Goal: Task Accomplishment & Management: Manage account settings

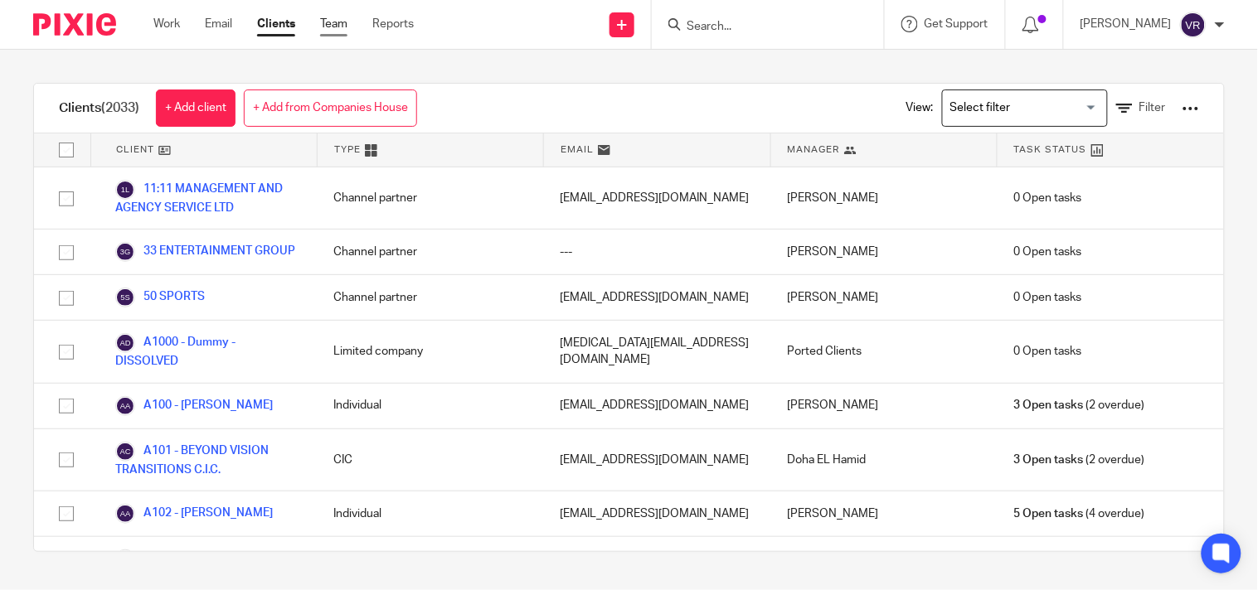
click at [334, 26] on link "Team" at bounding box center [333, 24] width 27 height 17
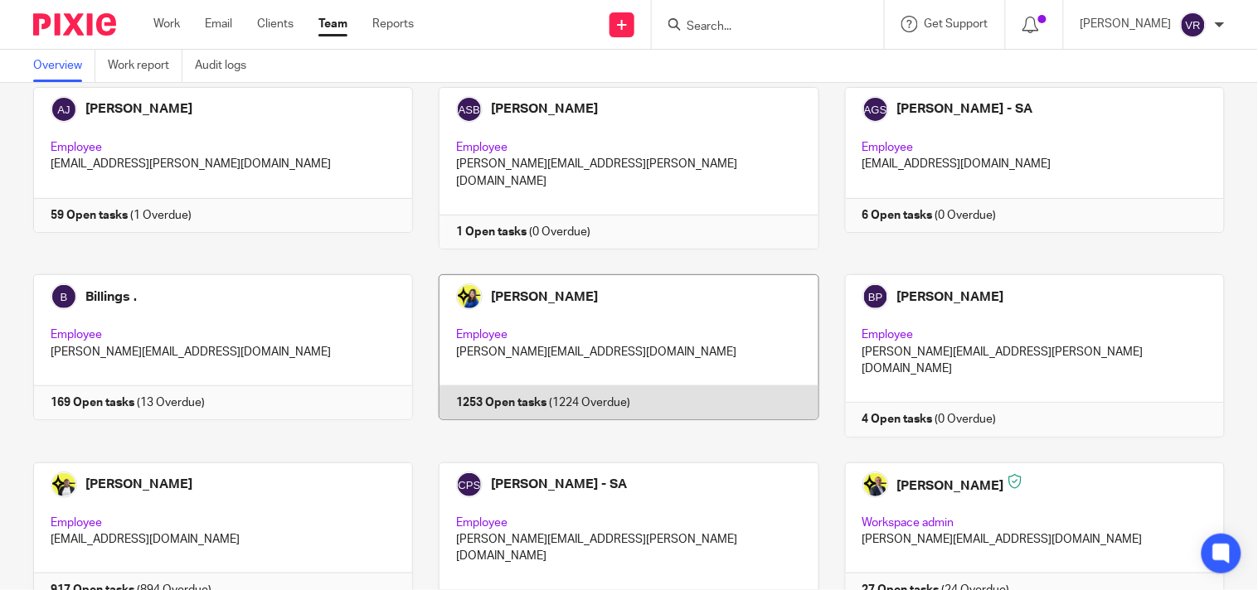
scroll to position [92, 0]
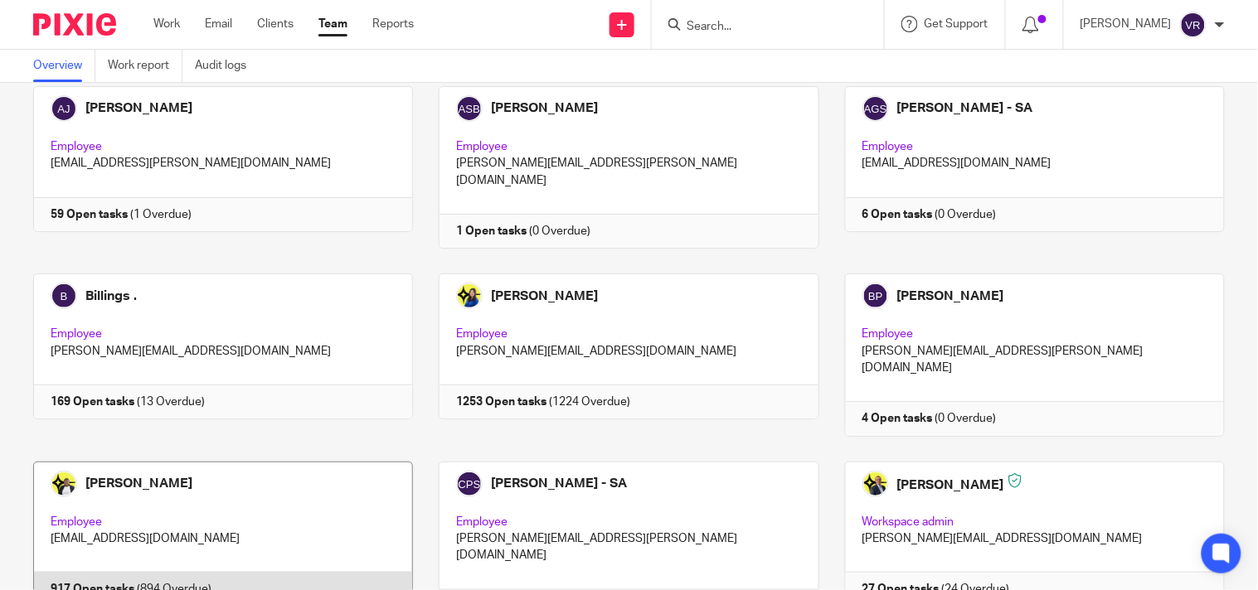
click at [164, 492] on link at bounding box center [209, 543] width 405 height 163
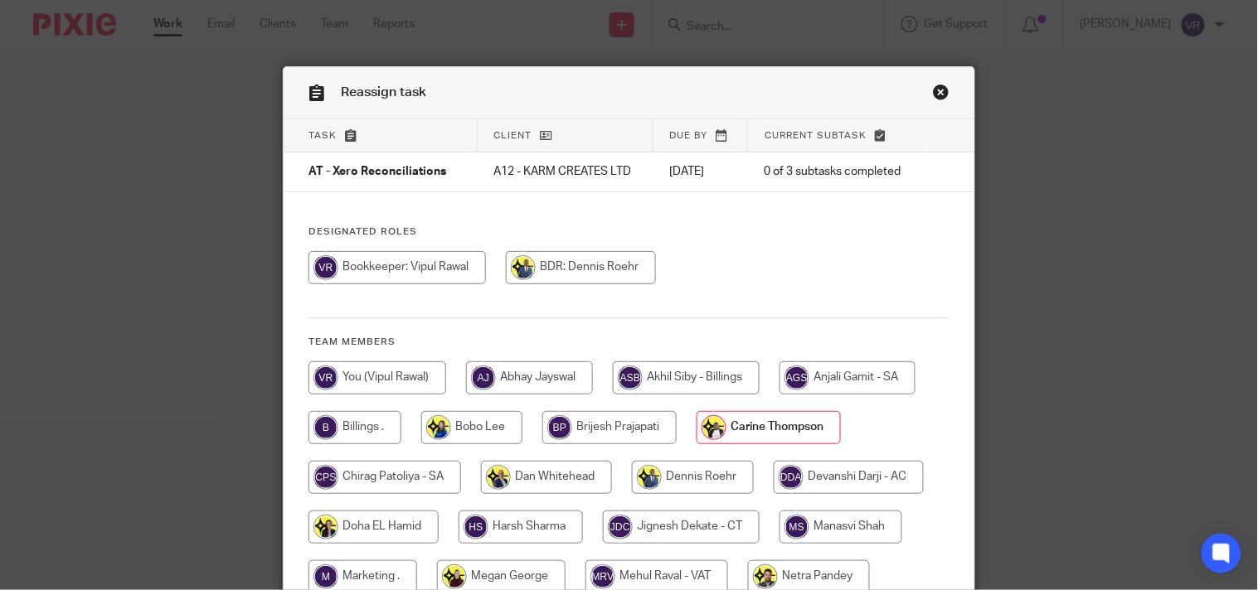
click at [354, 376] on input "radio" at bounding box center [377, 378] width 138 height 33
radio input "true"
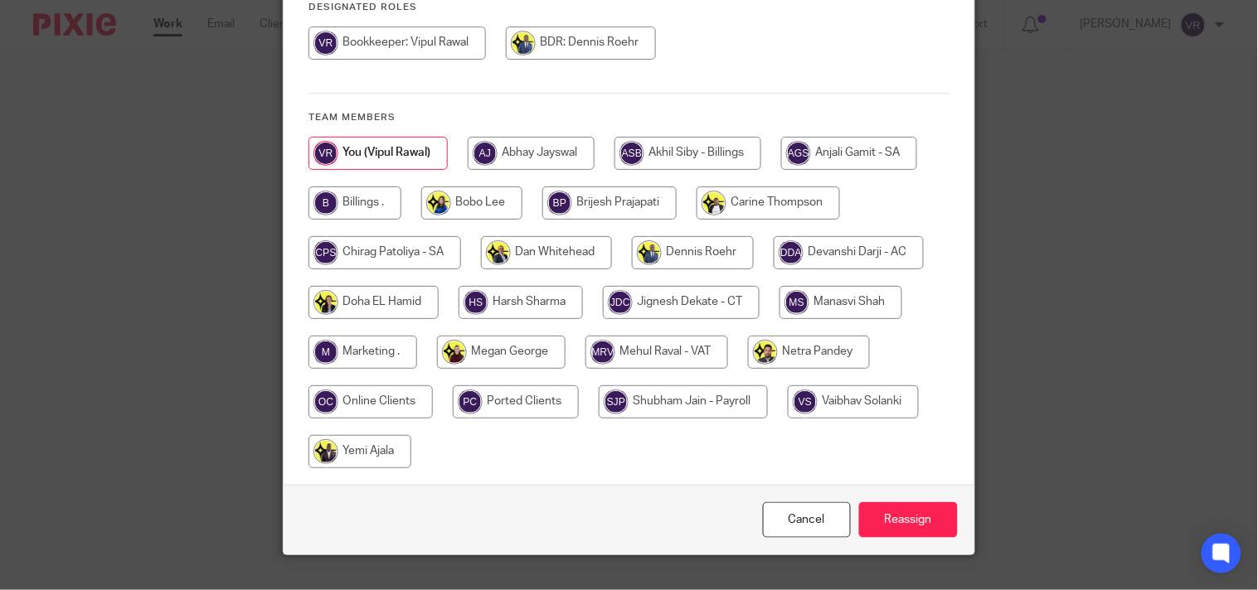
scroll to position [257, 0]
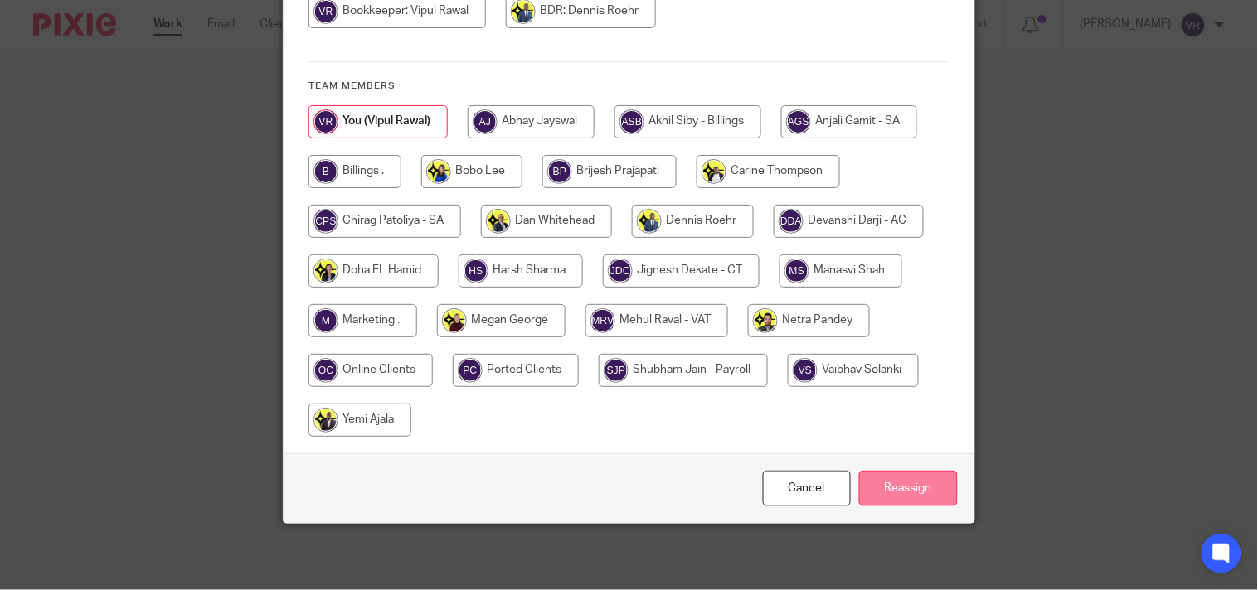
click at [927, 491] on input "Reassign" at bounding box center [908, 489] width 99 height 36
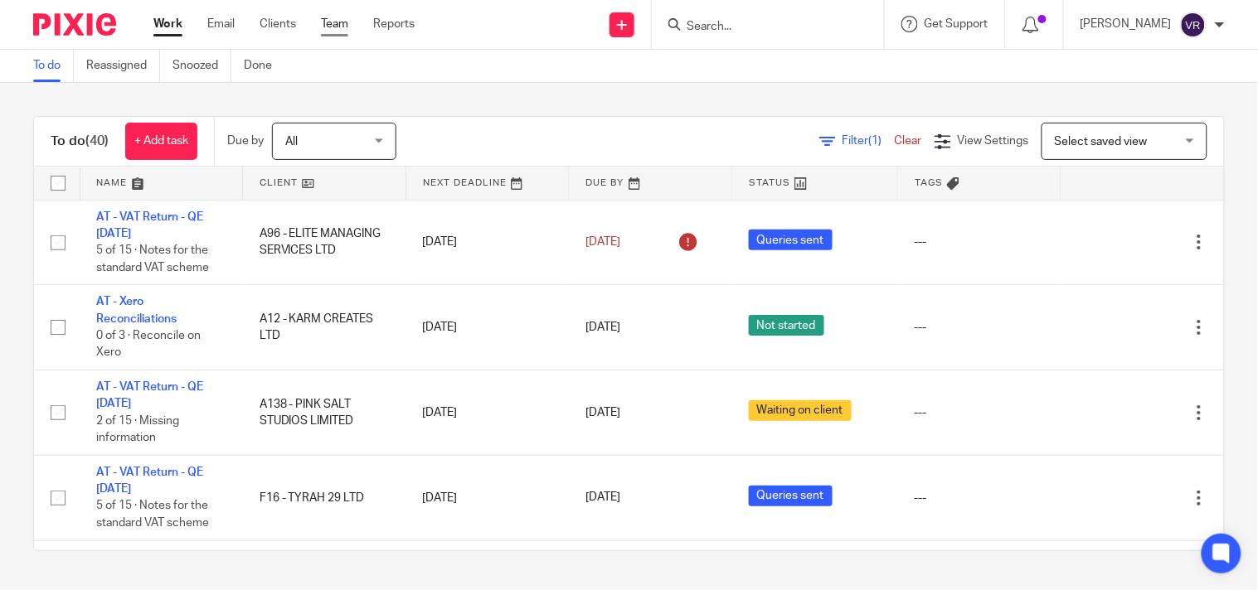
click at [337, 28] on link "Team" at bounding box center [334, 24] width 27 height 17
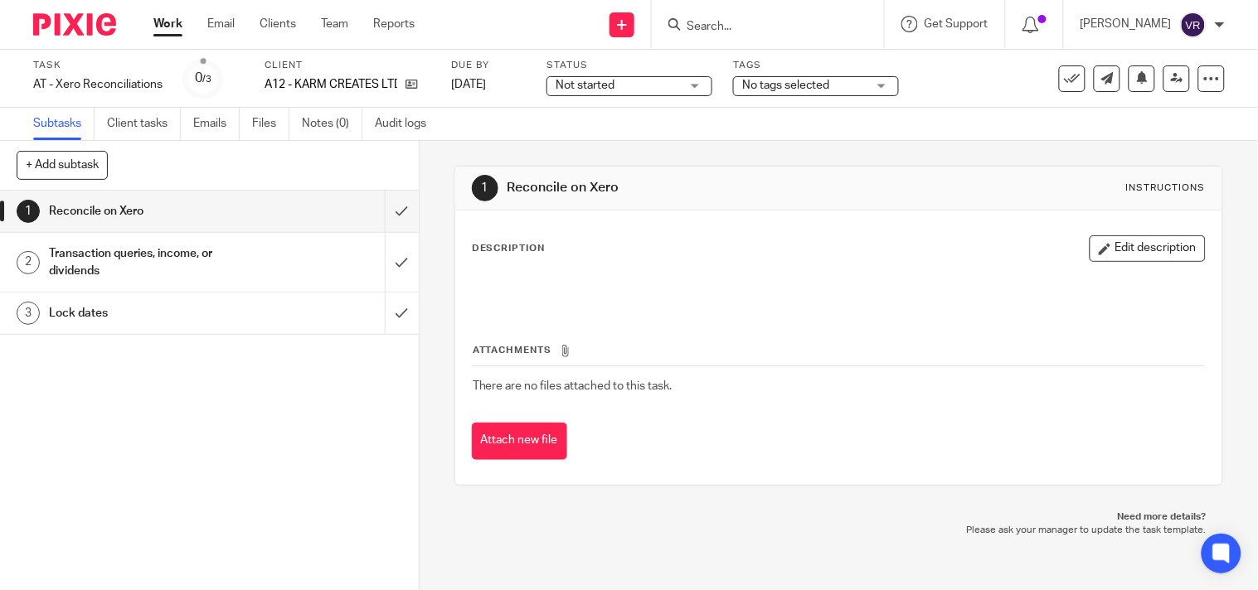
click at [697, 91] on div "Not started Not started" at bounding box center [629, 86] width 166 height 20
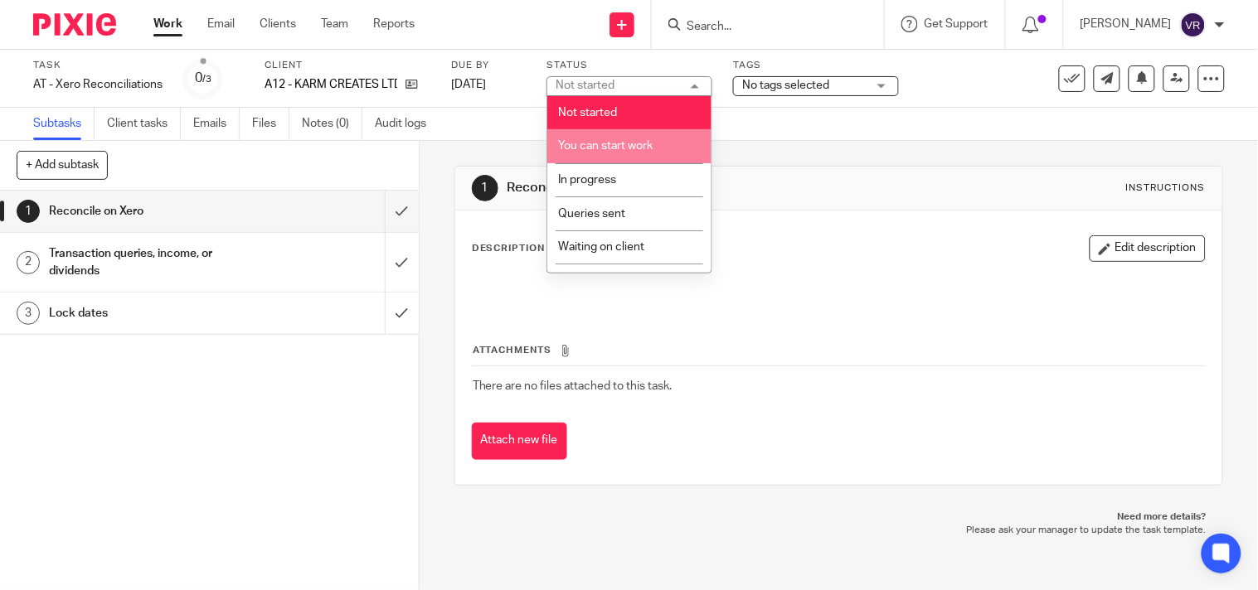
click at [629, 143] on span "You can start work" at bounding box center [605, 146] width 95 height 12
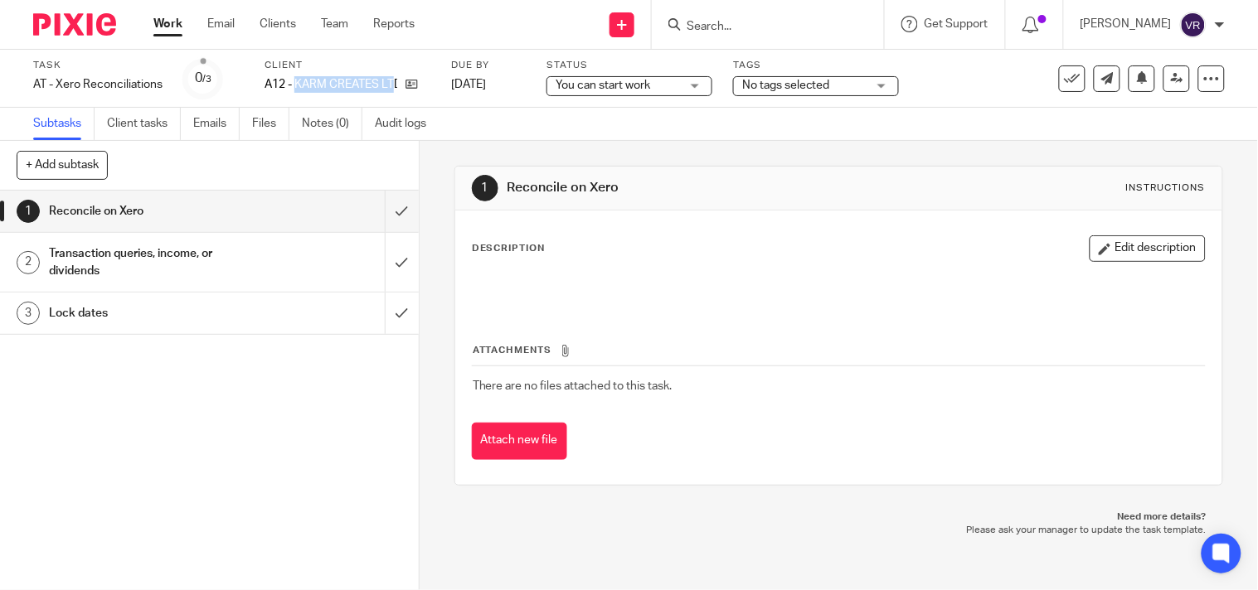
drag, startPoint x: 299, startPoint y: 85, endPoint x: 395, endPoint y: 93, distance: 96.5
click at [395, 93] on div "Client A12 - KARM CREATES LTD" at bounding box center [348, 79] width 166 height 40
copy p "KARM CREATES LT"
click at [656, 106] on div "Task AT - Xero Reconciliations Save AT - Xero Reconciliations 0 /3 Client A12 -…" at bounding box center [629, 79] width 1258 height 58
click at [702, 85] on div "You can start work You can start work" at bounding box center [629, 86] width 166 height 20
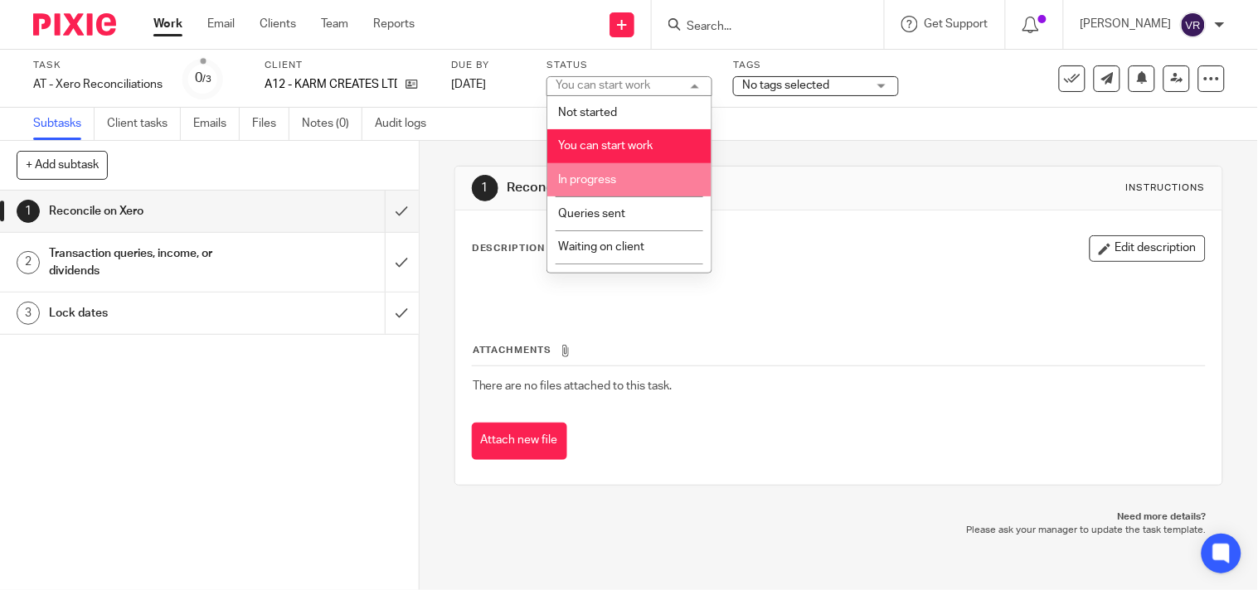
click at [641, 174] on li "In progress" at bounding box center [629, 180] width 164 height 34
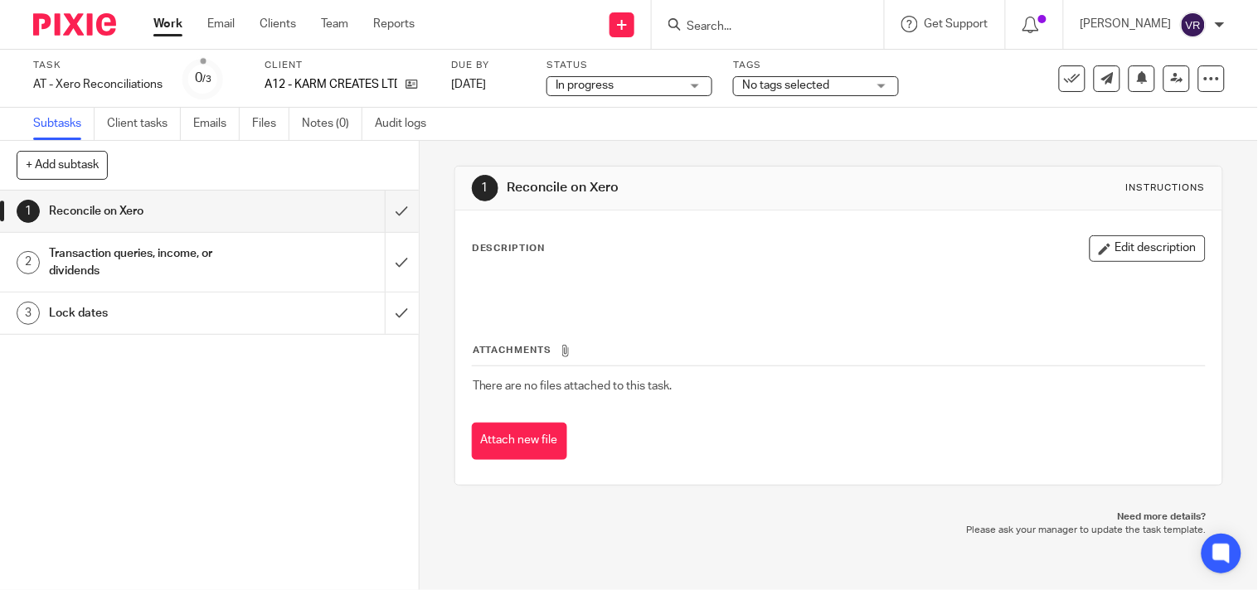
click at [559, 130] on div "Subtasks Client tasks Emails Files Notes (0) Audit logs" at bounding box center [629, 124] width 1258 height 33
click at [392, 218] on input "submit" at bounding box center [209, 211] width 419 height 41
click at [390, 250] on input "submit" at bounding box center [209, 262] width 419 height 59
click at [386, 303] on input "submit" at bounding box center [209, 313] width 419 height 41
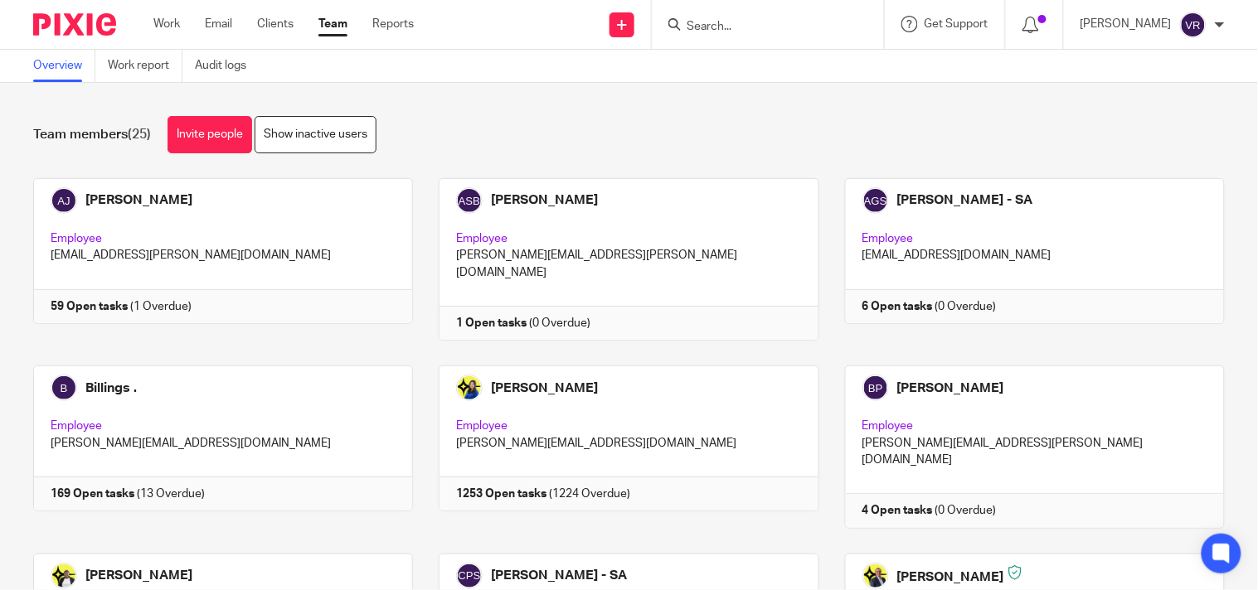
click at [677, 103] on div "Team members (25) Invite people Show inactive users Invite team members Add inv…" at bounding box center [629, 336] width 1258 height 507
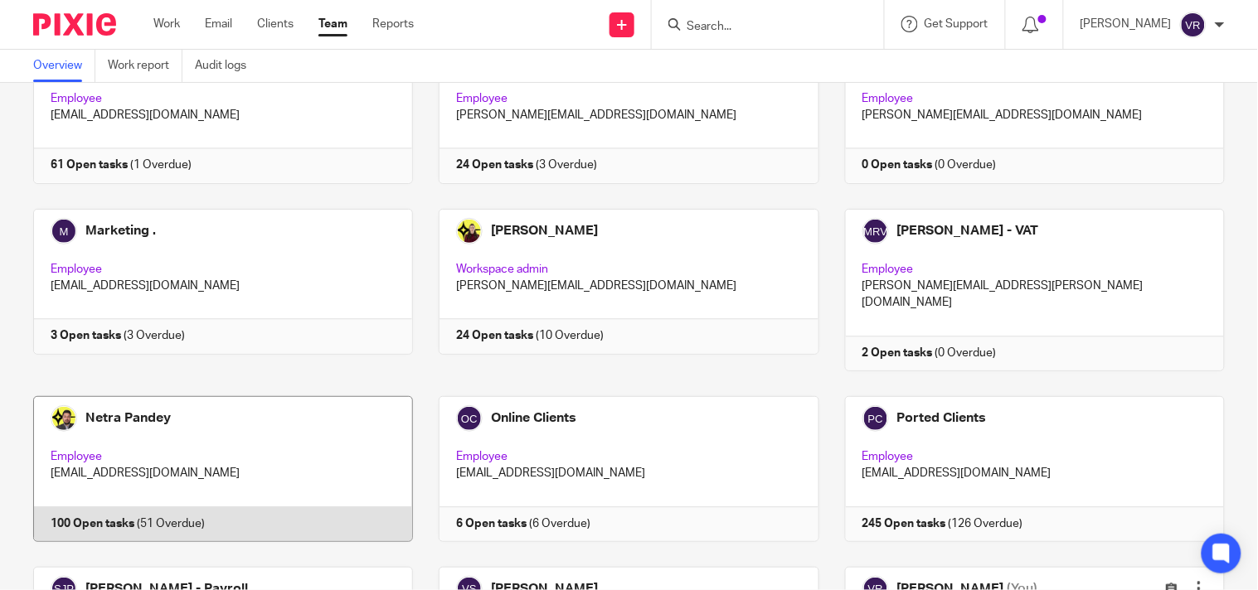
click at [135, 396] on link at bounding box center [209, 469] width 405 height 146
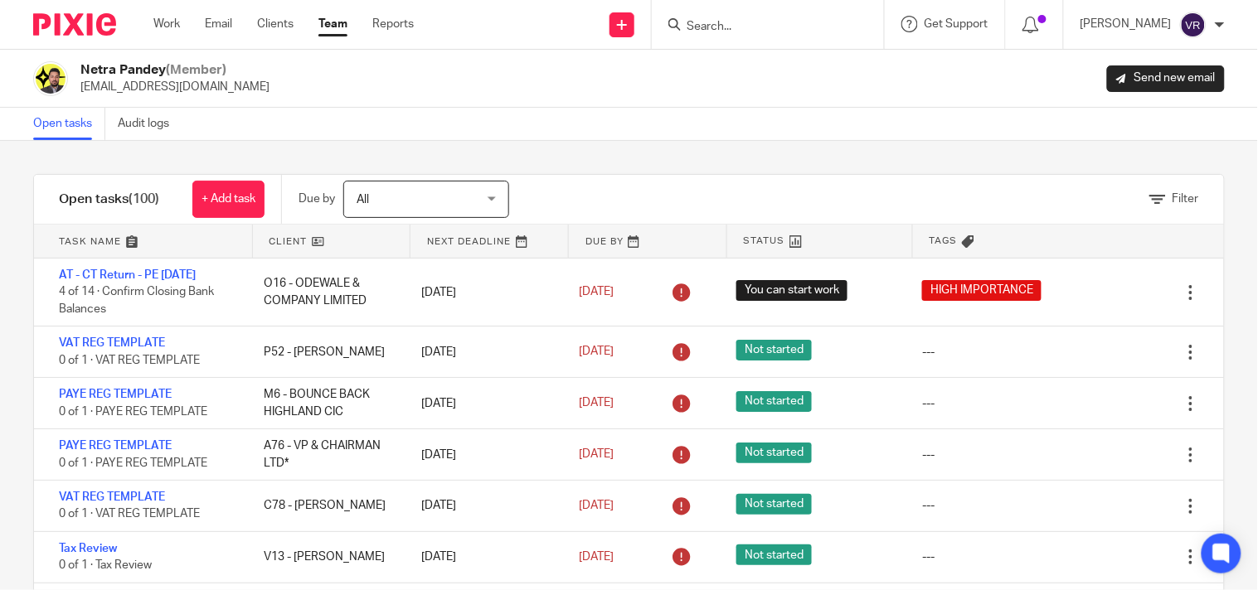
click at [813, 131] on div "Open tasks Audit logs" at bounding box center [629, 124] width 1258 height 33
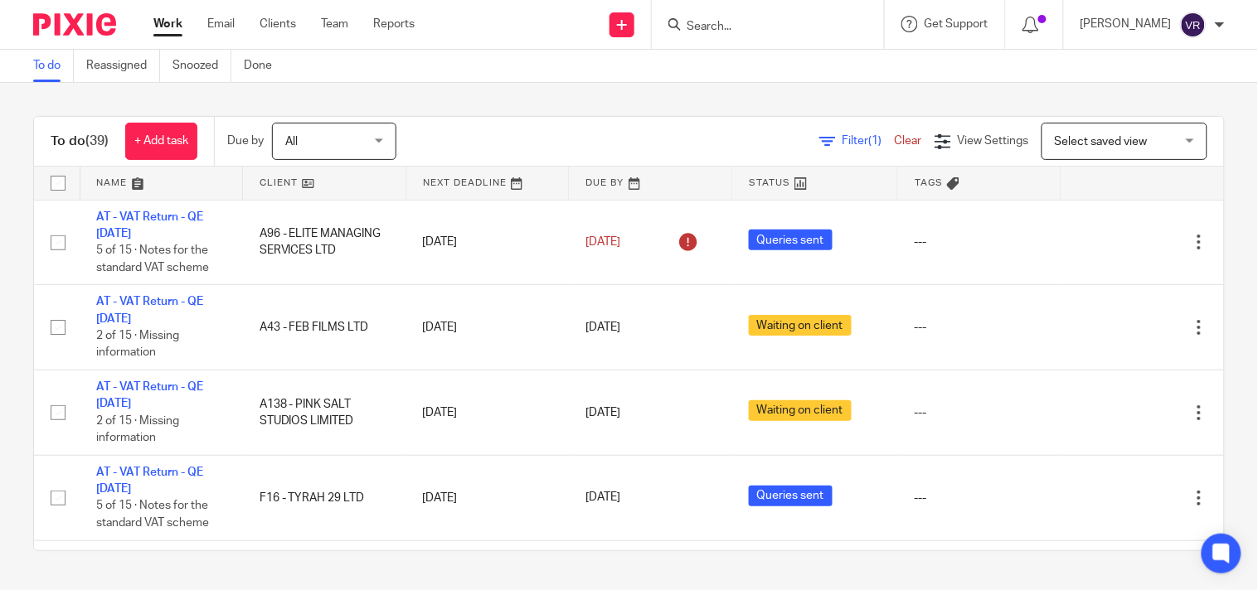
click at [541, 113] on div "To do (39) + Add task Due by All All [DATE] [DATE] This week Next week This mon…" at bounding box center [629, 334] width 1258 height 502
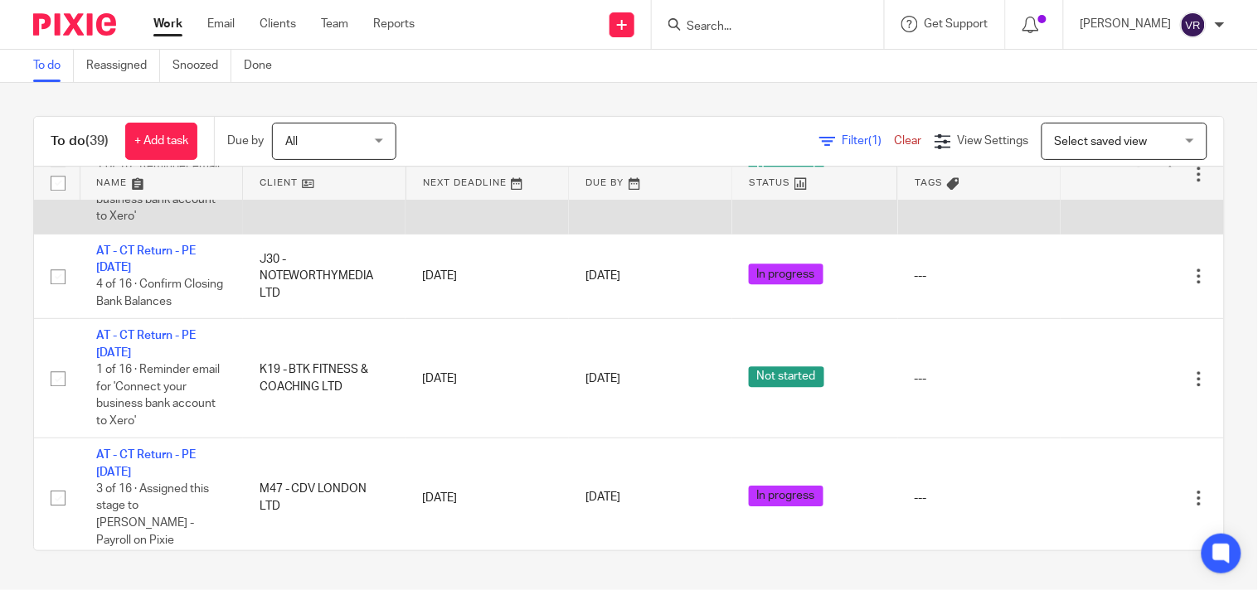
scroll to position [2856, 0]
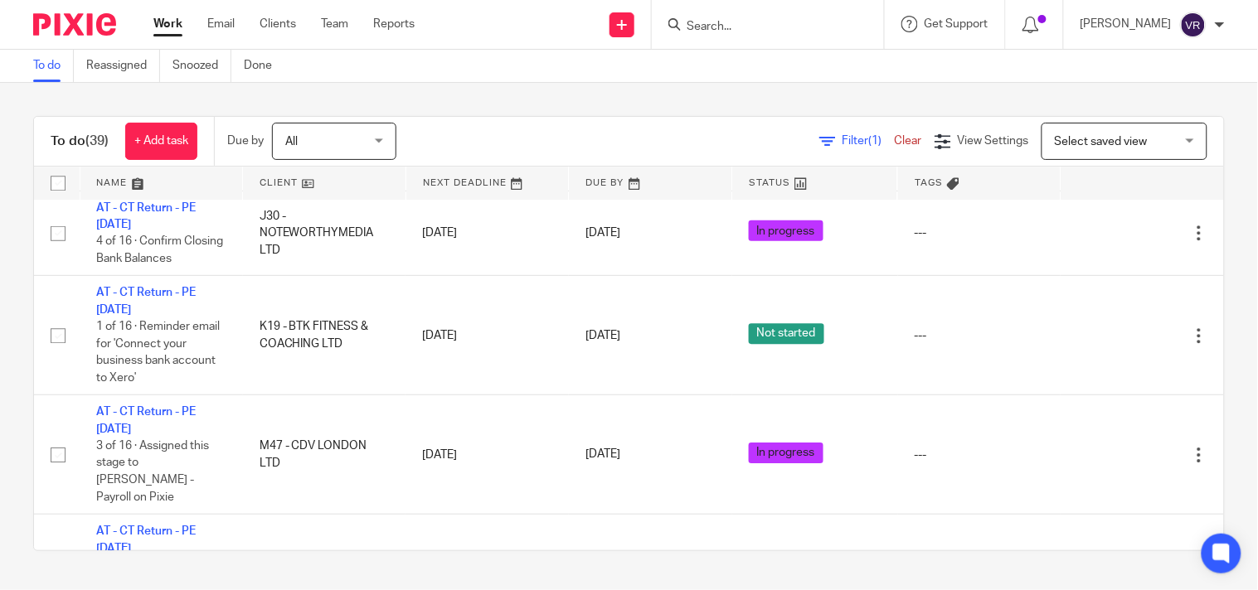
click at [1224, 270] on div "To do (39) + Add task Due by All All Today Tomorrow This week Next week This mo…" at bounding box center [629, 334] width 1258 height 502
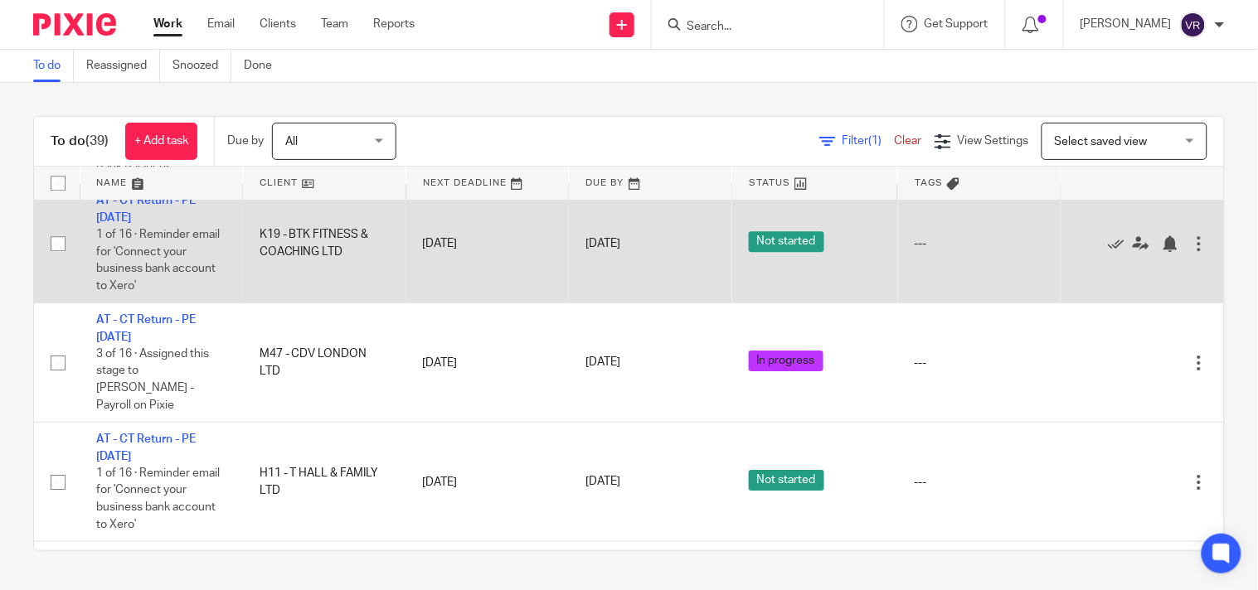
scroll to position [3040, 0]
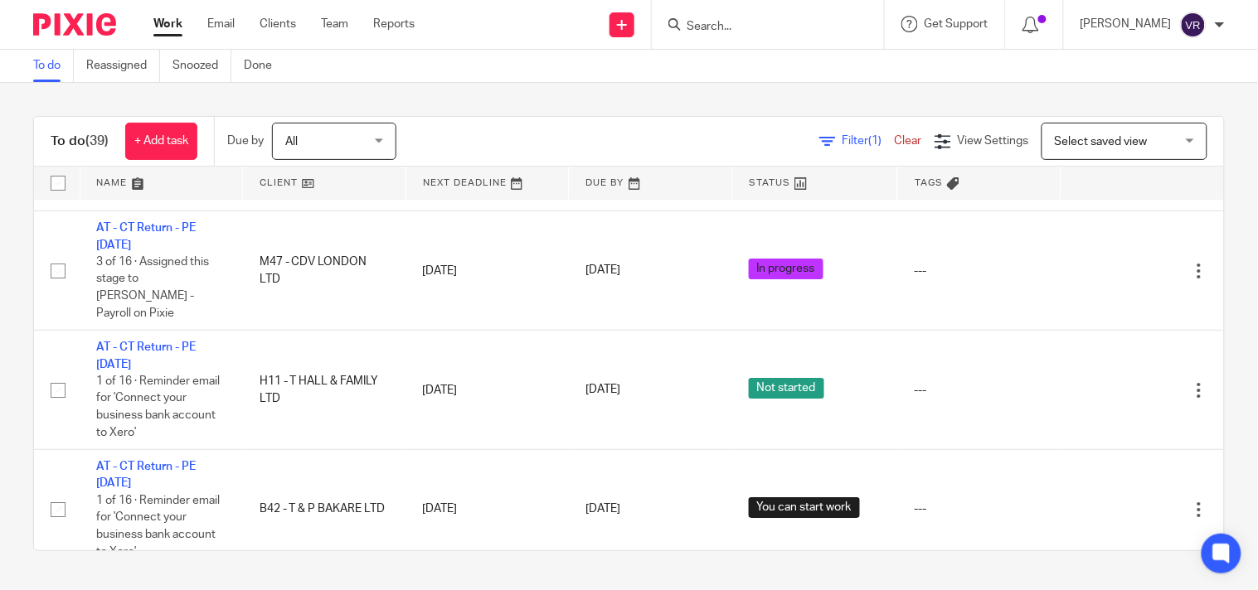
click at [1212, 371] on div "To do (39) + Add task Due by All All Today Tomorrow This week Next week This mo…" at bounding box center [629, 334] width 1258 height 502
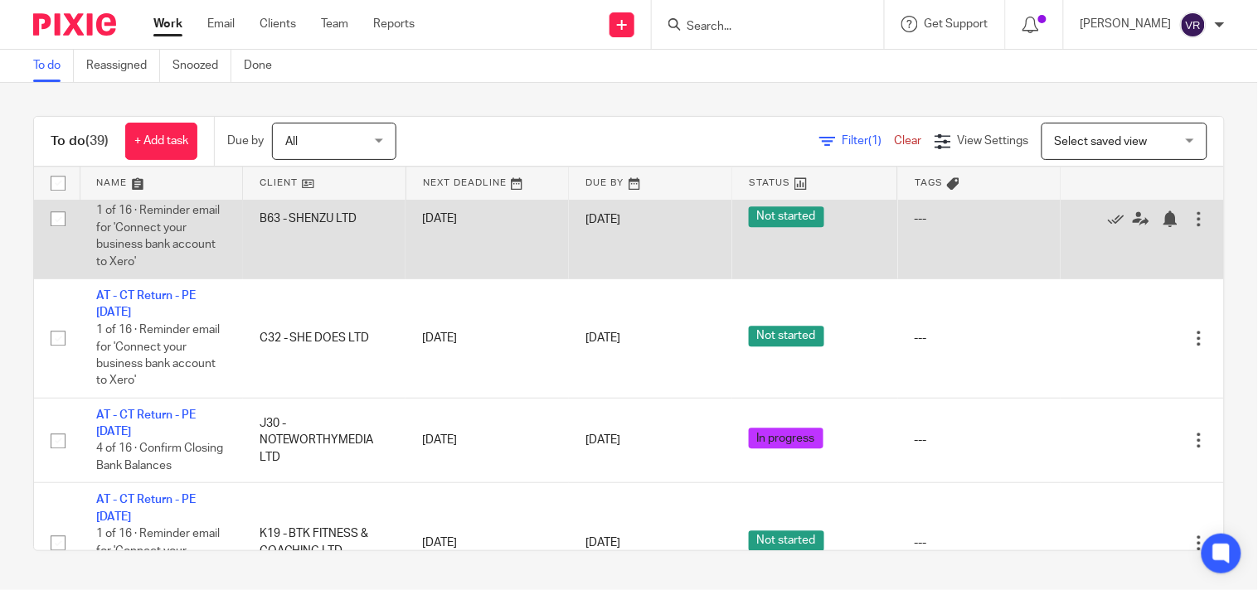
scroll to position [2617, 0]
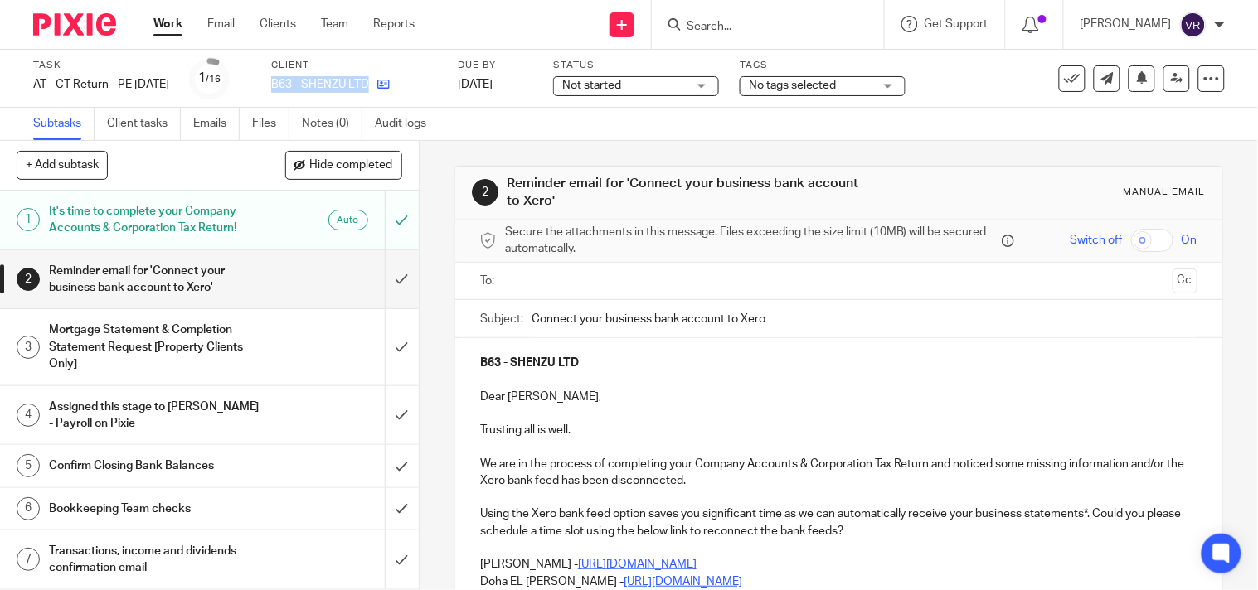
drag, startPoint x: 299, startPoint y: 80, endPoint x: 399, endPoint y: 84, distance: 99.6
click at [399, 84] on div "B63 - SHENZU LTD" at bounding box center [354, 84] width 166 height 17
copy div "B63 - SHENZU LTD"
drag, startPoint x: 299, startPoint y: 80, endPoint x: 410, endPoint y: 85, distance: 110.4
click at [410, 85] on div "C32 - SHE DOES LTD" at bounding box center [354, 84] width 166 height 17
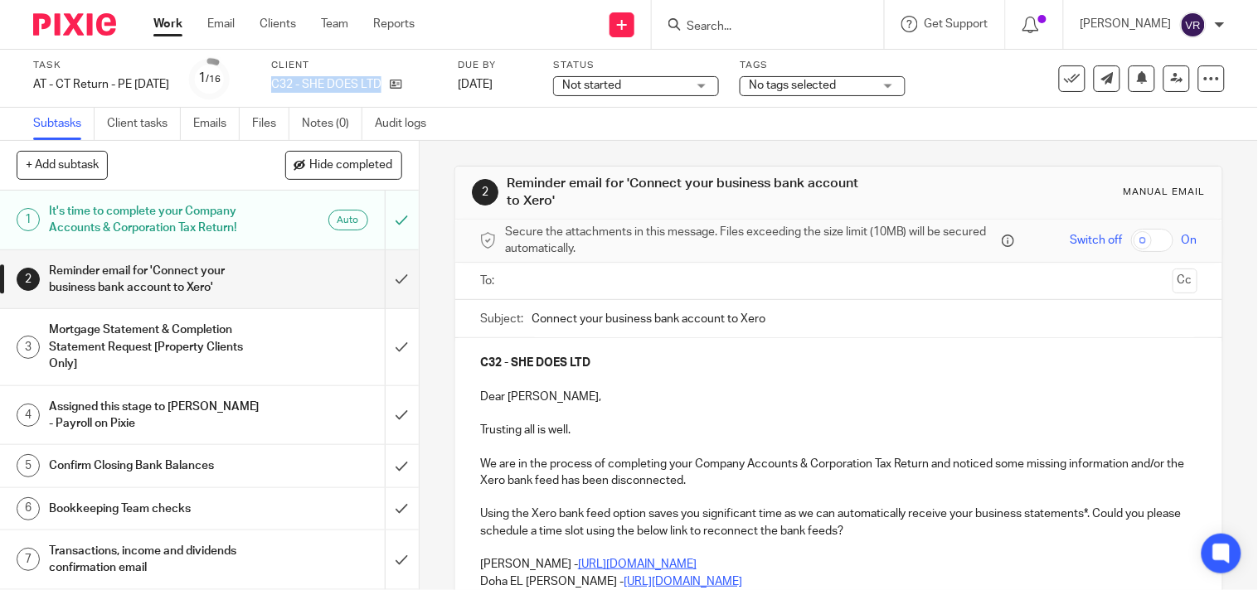
copy div "C32 - SHE DOES LTD"
click at [619, 145] on div "2 Reminder email for 'Connect your business bank account to Xero' Manual email …" at bounding box center [838, 538] width 769 height 795
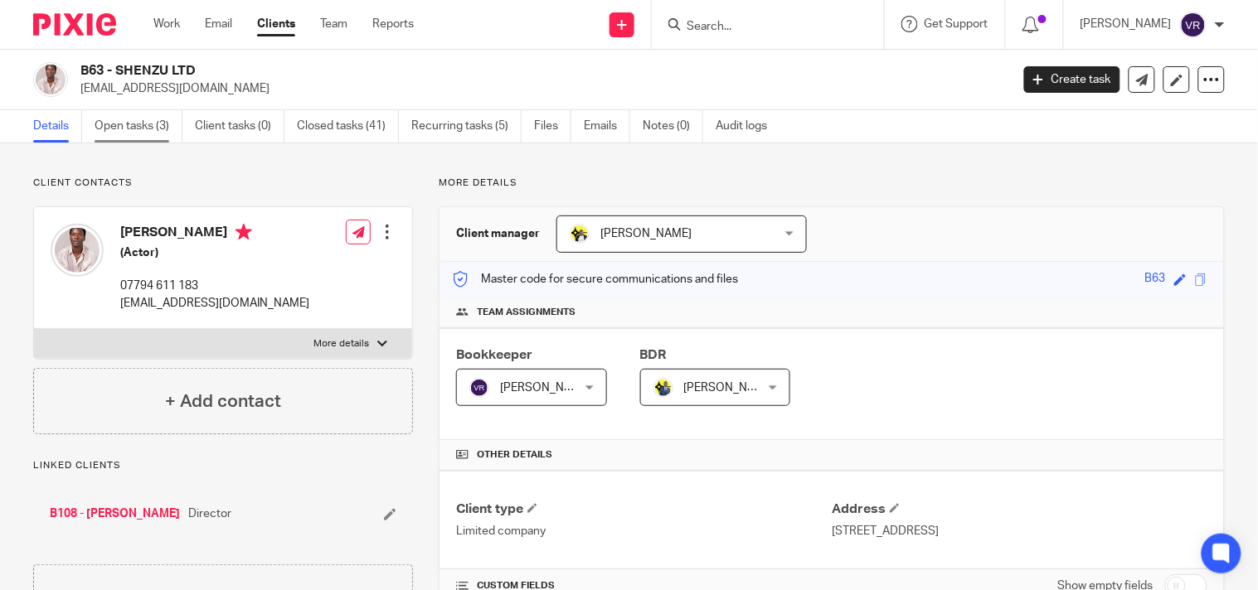
click at [153, 125] on link "Open tasks (3)" at bounding box center [139, 126] width 88 height 32
